Goal: Transaction & Acquisition: Download file/media

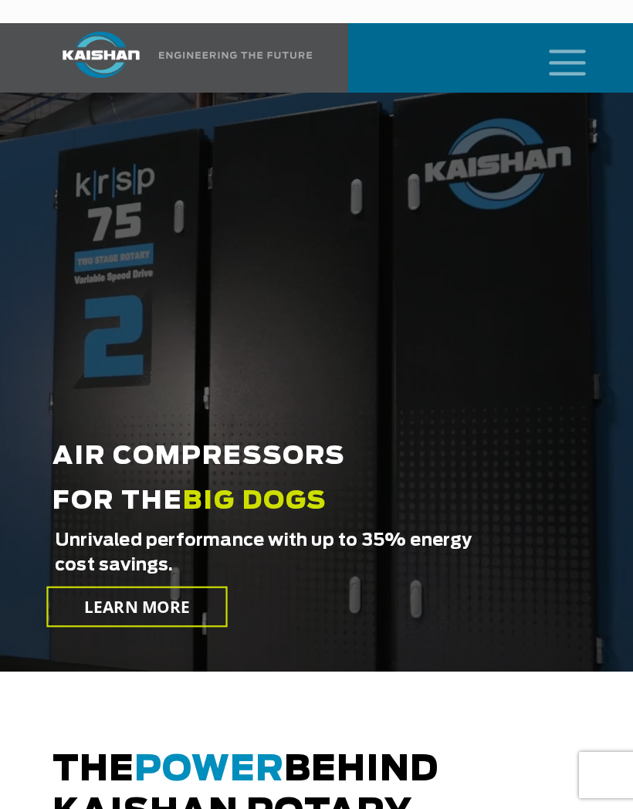
click at [569, 37] on icon "mobile menu" at bounding box center [567, 61] width 49 height 48
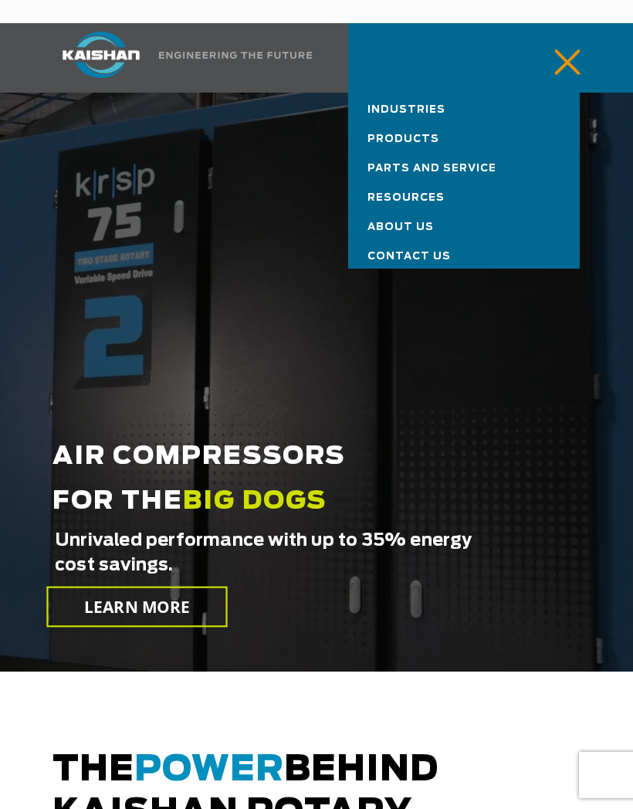
click at [429, 134] on span "Products" at bounding box center [404, 139] width 72 height 10
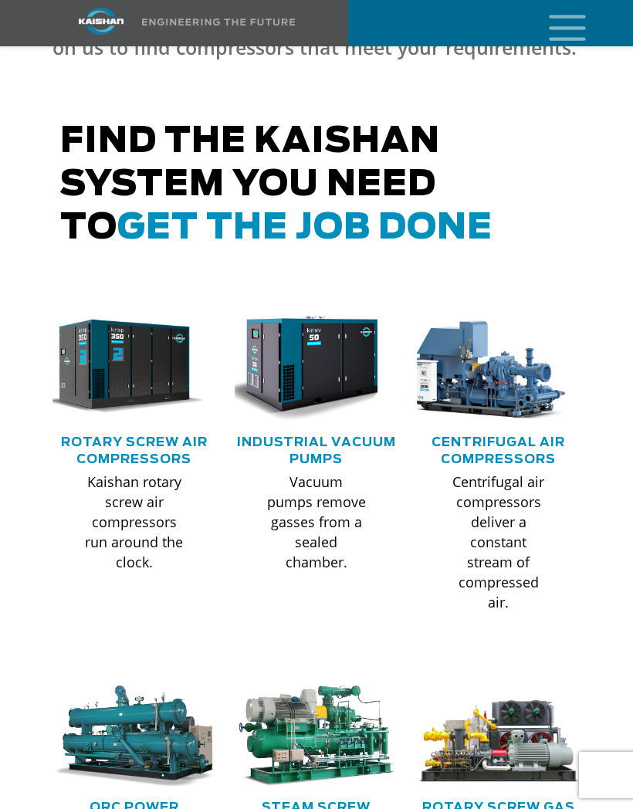
scroll to position [682, 0]
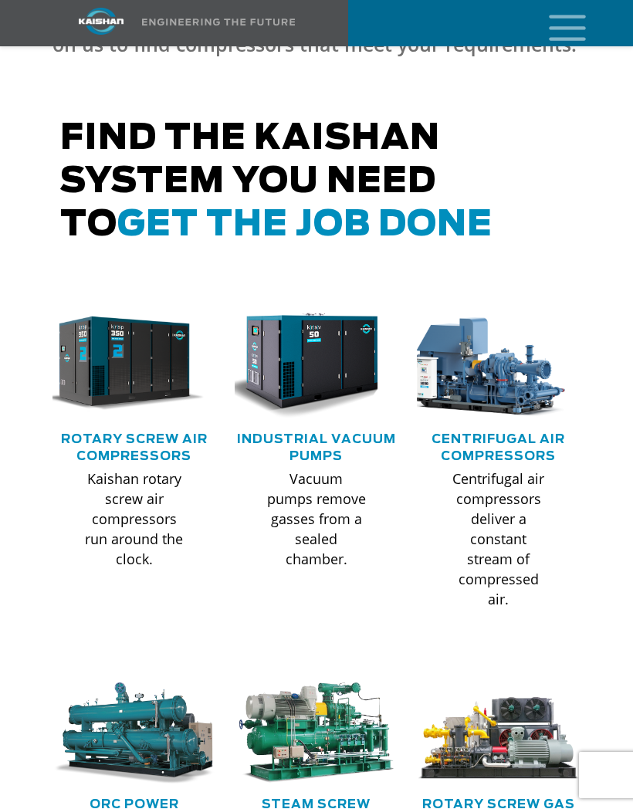
click at [105, 337] on img at bounding box center [123, 364] width 164 height 110
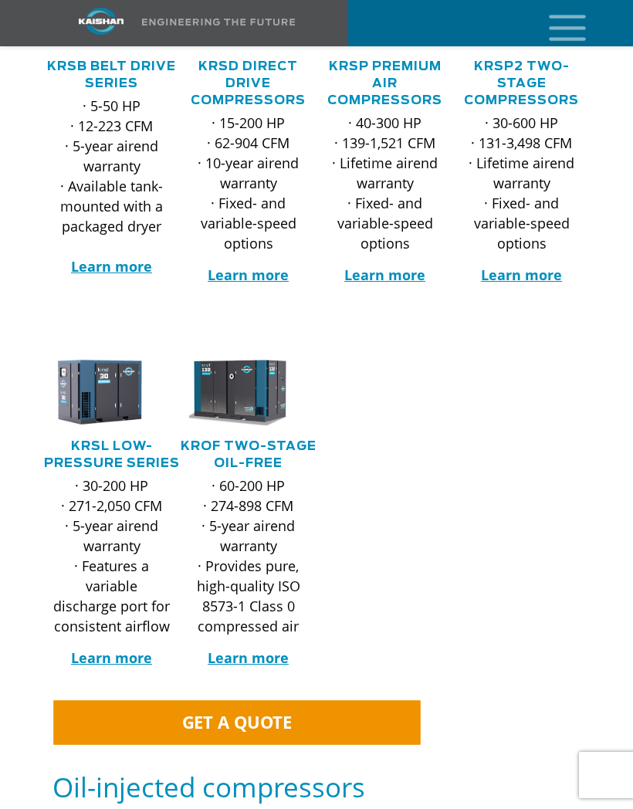
scroll to position [441, 0]
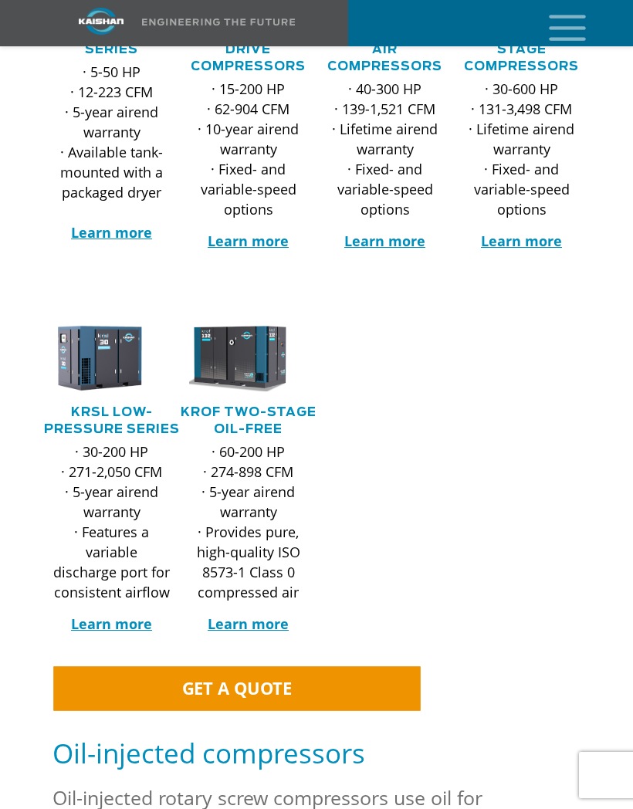
click at [220, 345] on img at bounding box center [237, 358] width 118 height 68
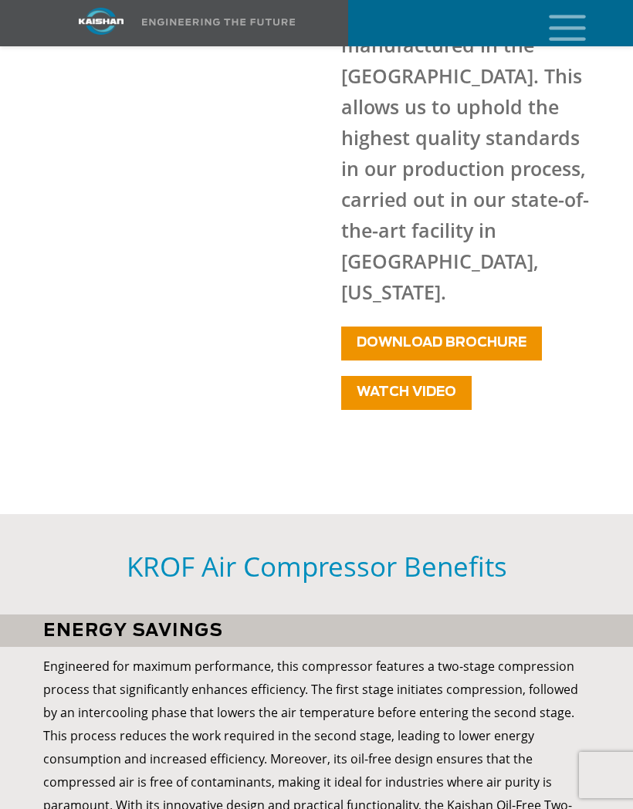
scroll to position [2230, 0]
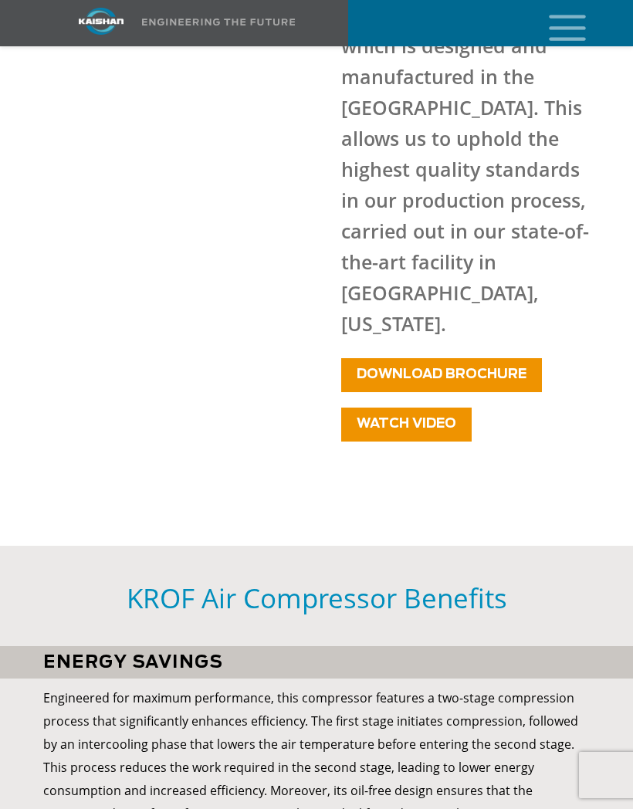
click at [514, 368] on span "DOWNLOAD BROCHURE" at bounding box center [442, 374] width 170 height 13
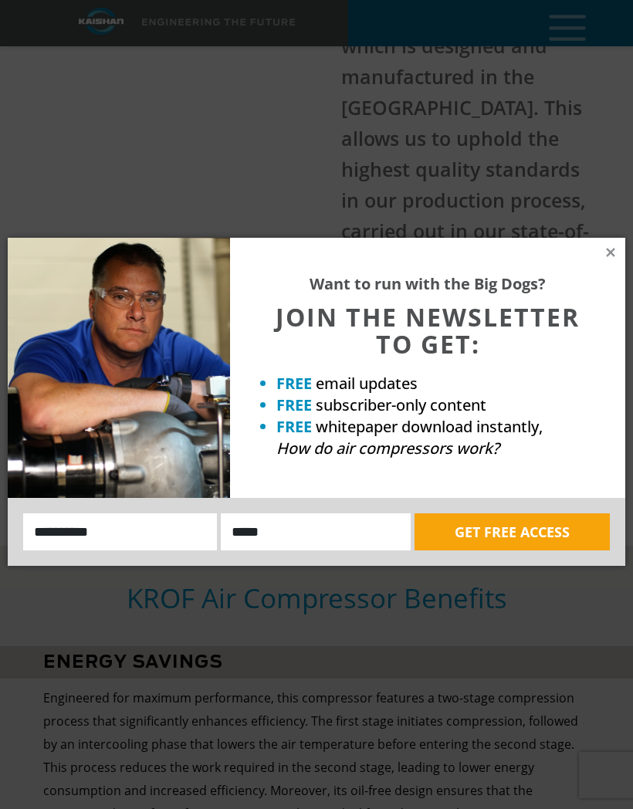
click at [615, 255] on icon at bounding box center [611, 253] width 14 height 14
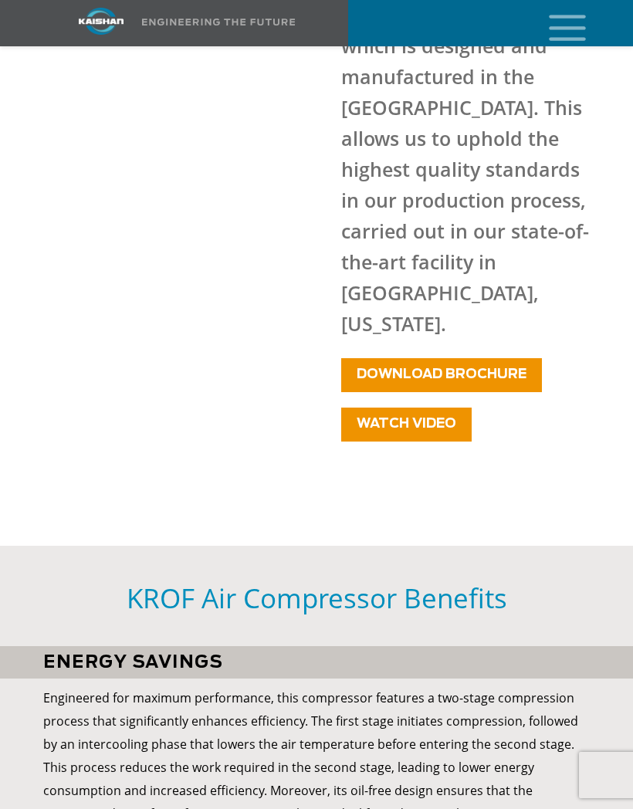
click at [450, 408] on link "WATCH VIDEO" at bounding box center [406, 425] width 131 height 34
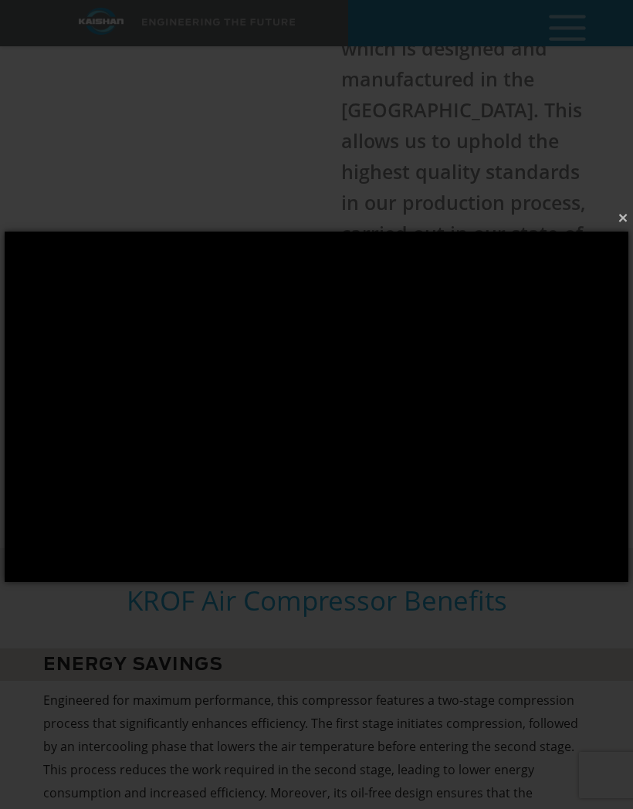
scroll to position [2157, 0]
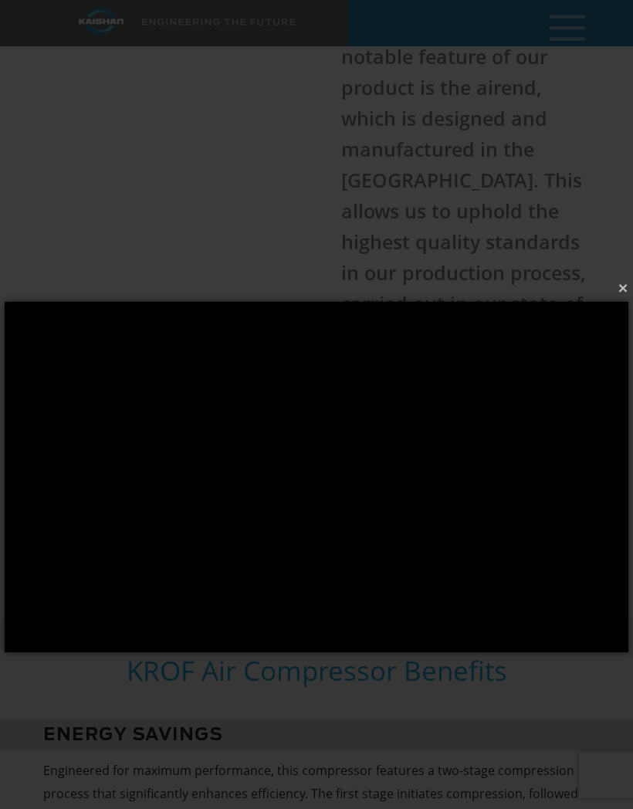
click at [629, 287] on button "×" at bounding box center [321, 288] width 624 height 34
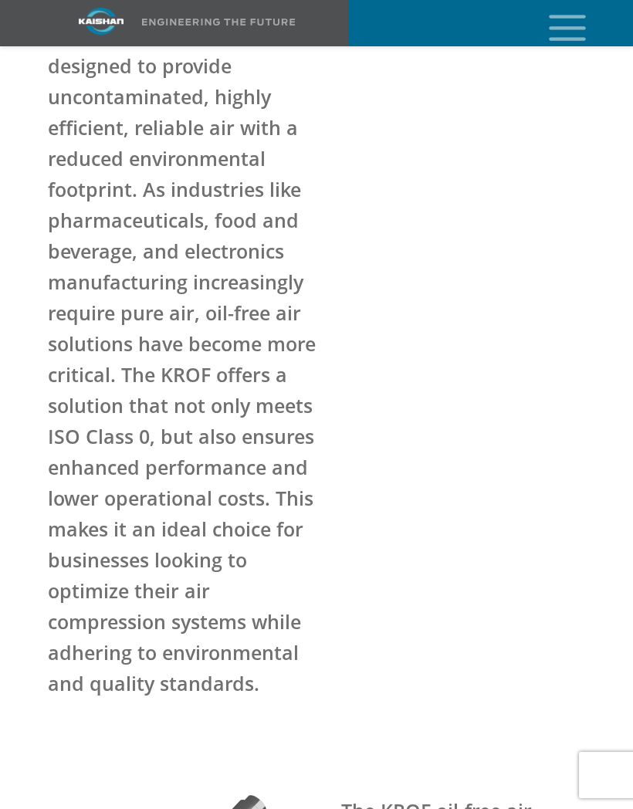
scroll to position [682, 0]
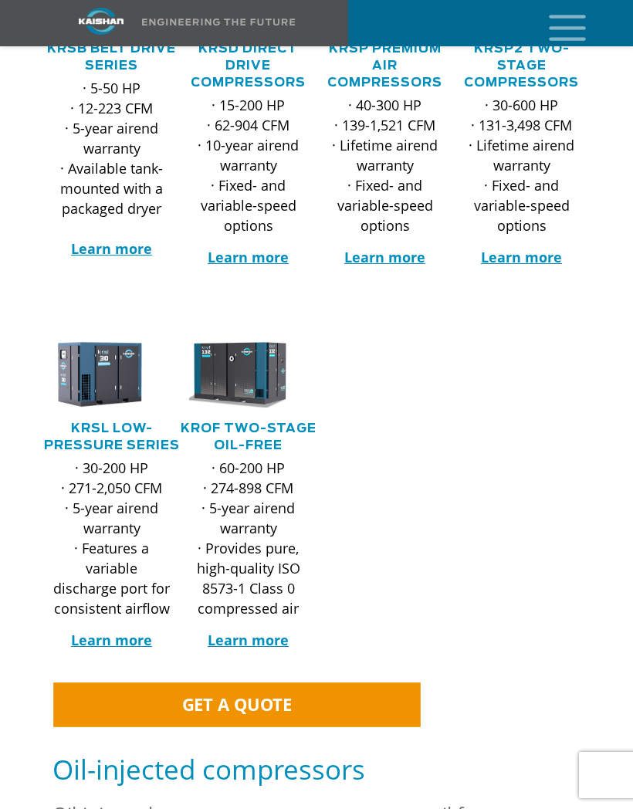
scroll to position [230, 0]
